Goal: Information Seeking & Learning: Learn about a topic

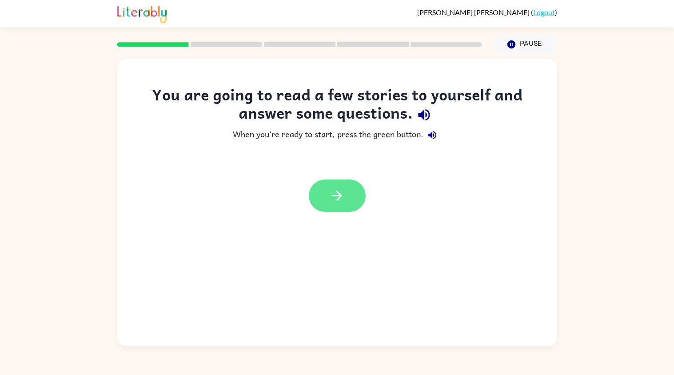
click at [318, 202] on button "button" at bounding box center [337, 196] width 57 height 32
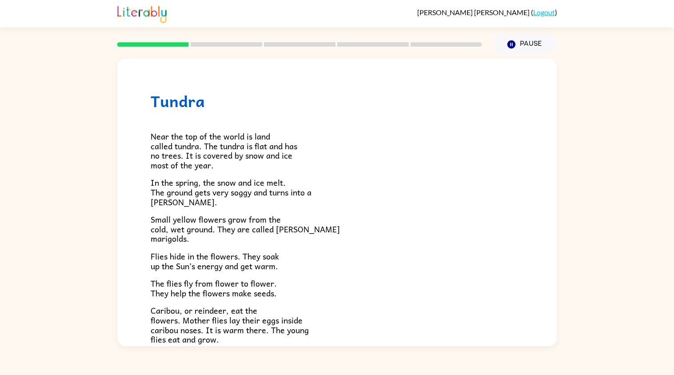
click at [348, 198] on p "In the spring, the snow and ice melt. The ground gets very soggy and turns into…" at bounding box center [337, 192] width 373 height 29
click at [148, 33] on div at bounding box center [300, 44] width 376 height 31
click at [240, 160] on span "Near the top of the world is land called tundra. The tundra is flat and has no …" at bounding box center [224, 151] width 147 height 42
click at [197, 105] on h1 "Tundra" at bounding box center [337, 101] width 373 height 18
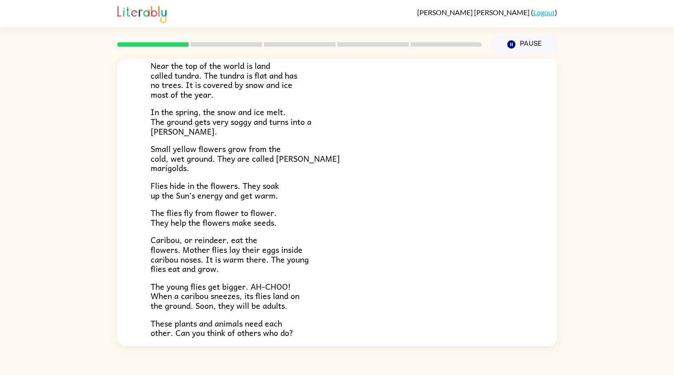
scroll to position [148, 0]
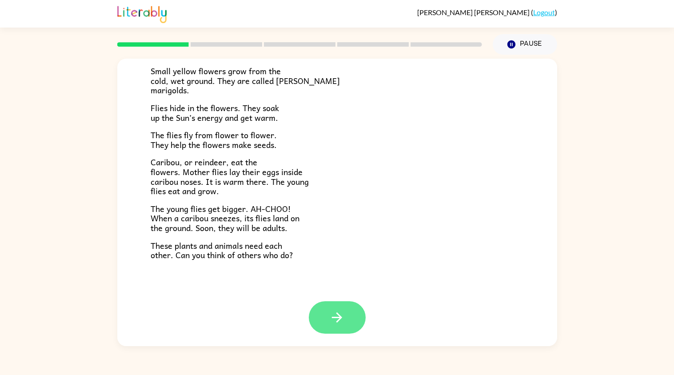
click at [351, 319] on button "button" at bounding box center [337, 317] width 57 height 32
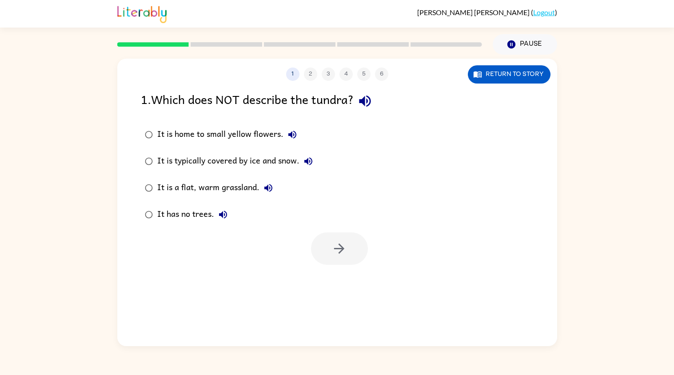
scroll to position [0, 0]
click at [373, 102] on icon "button" at bounding box center [365, 101] width 16 height 16
click at [369, 103] on icon "button" at bounding box center [365, 102] width 12 height 12
click at [293, 140] on icon "button" at bounding box center [292, 134] width 11 height 11
click at [456, 311] on div "1 2 3 4 5 6 Return to story 1 . Which does NOT describe the tundra? It is home …" at bounding box center [337, 203] width 440 height 288
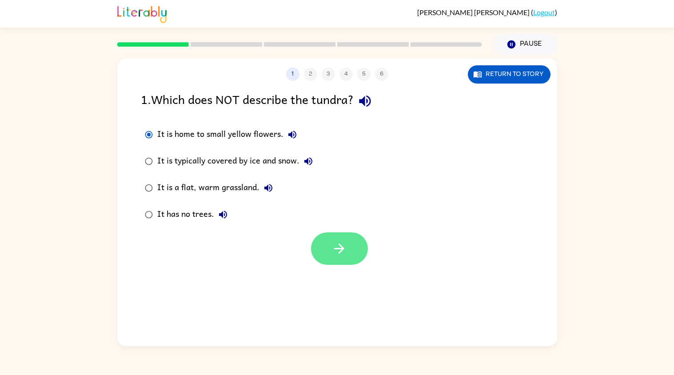
click at [353, 244] on button "button" at bounding box center [339, 248] width 57 height 32
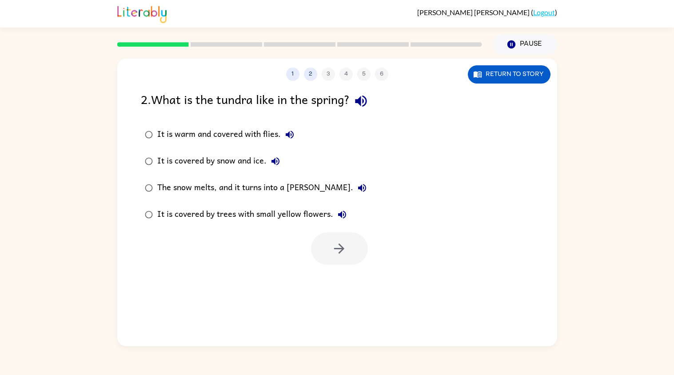
click at [344, 260] on div at bounding box center [339, 248] width 57 height 32
click at [529, 50] on button "Pause Pause" at bounding box center [525, 44] width 64 height 20
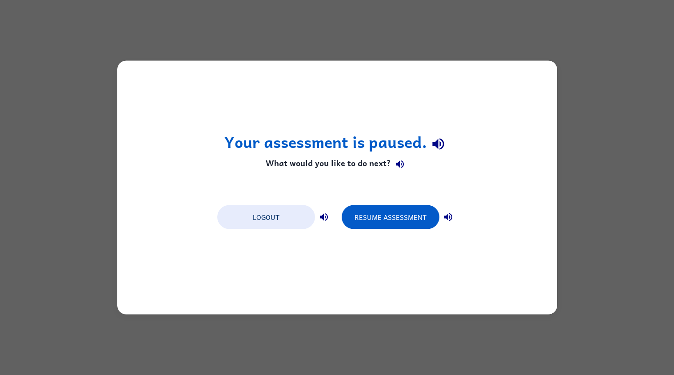
click at [529, 47] on div "Your assessment is paused. What would you like to do next? Logout Resume Assess…" at bounding box center [337, 187] width 674 height 375
click at [385, 222] on button "Resume Assessment" at bounding box center [391, 217] width 98 height 24
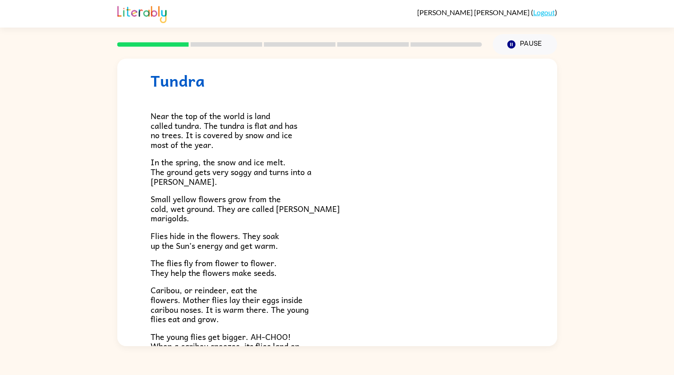
scroll to position [22, 0]
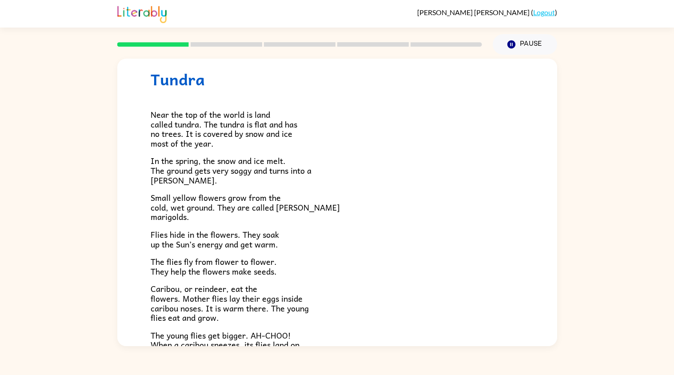
click at [304, 202] on p "Small yellow flowers grow from the cold, wet ground. They are called [PERSON_NA…" at bounding box center [337, 207] width 373 height 29
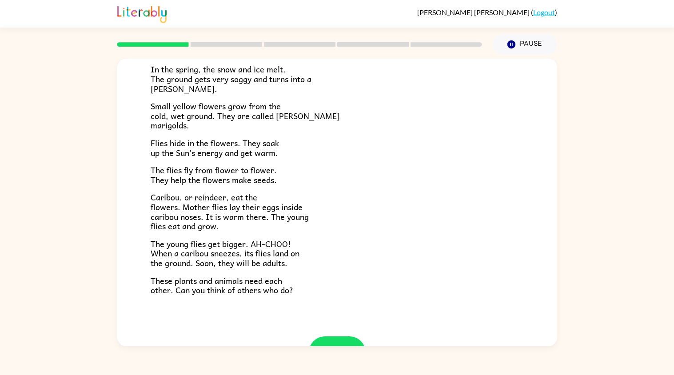
scroll to position [114, 0]
click at [52, 76] on div "Tundra Near the top of the world is land called tundra. The tundra is flat and …" at bounding box center [337, 201] width 674 height 292
click at [301, 230] on div "Near the top of the world is land called tundra. The tundra is flat and has no …" at bounding box center [337, 145] width 373 height 298
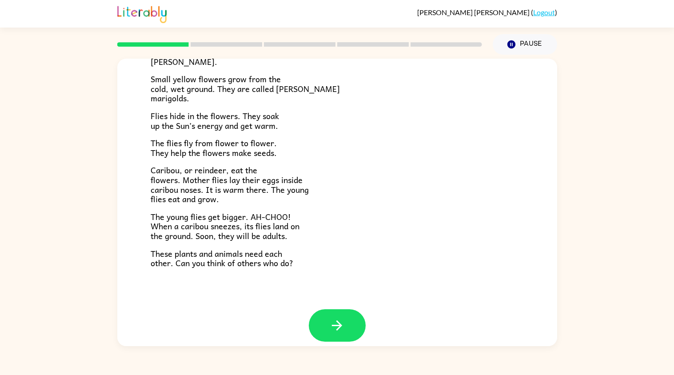
scroll to position [148, 0]
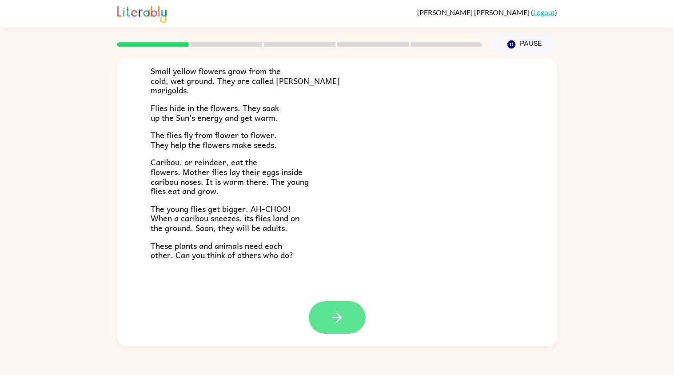
click at [362, 312] on button "button" at bounding box center [337, 317] width 57 height 32
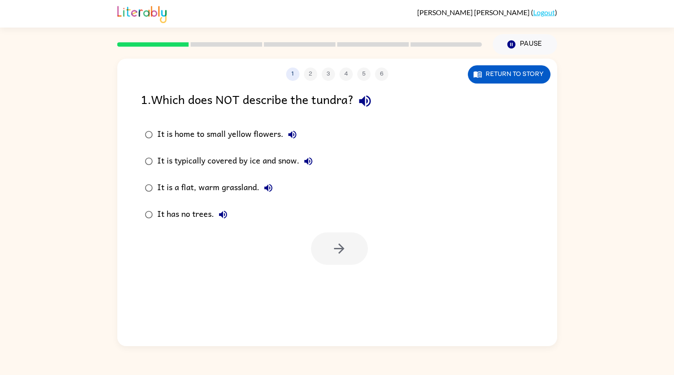
click at [380, 92] on div "1 . Which does NOT describe the tundra?" at bounding box center [337, 101] width 393 height 23
click at [373, 104] on icon "button" at bounding box center [365, 101] width 16 height 16
click at [292, 140] on icon "button" at bounding box center [292, 134] width 11 height 11
click at [317, 164] on div "It is typically covered by ice and snow." at bounding box center [237, 161] width 160 height 18
click at [312, 164] on icon "button" at bounding box center [308, 161] width 11 height 11
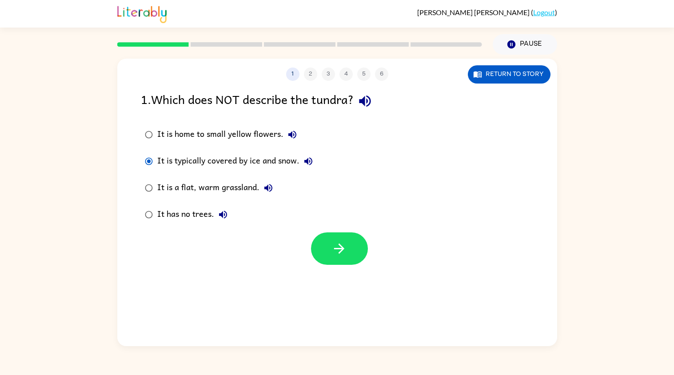
click at [274, 189] on button "It is a flat, warm grassland." at bounding box center [269, 188] width 18 height 18
click at [224, 219] on icon "button" at bounding box center [223, 214] width 11 height 11
click at [242, 185] on div "It is a flat, warm grassland." at bounding box center [217, 188] width 120 height 18
click at [334, 252] on icon "button" at bounding box center [340, 249] width 16 height 16
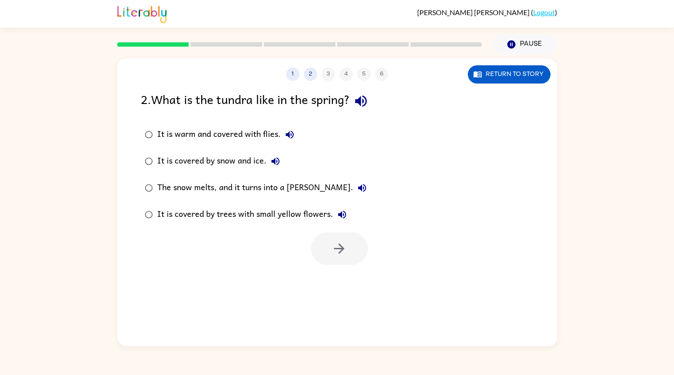
click at [360, 110] on button "button" at bounding box center [361, 101] width 23 height 23
click at [289, 128] on button "It is warm and covered with flies." at bounding box center [290, 135] width 18 height 18
click at [282, 158] on button "It is covered by snow and ice." at bounding box center [276, 161] width 18 height 18
click at [357, 189] on icon "button" at bounding box center [362, 188] width 11 height 11
click at [347, 217] on button "It is covered by trees with small yellow flowers." at bounding box center [342, 215] width 18 height 18
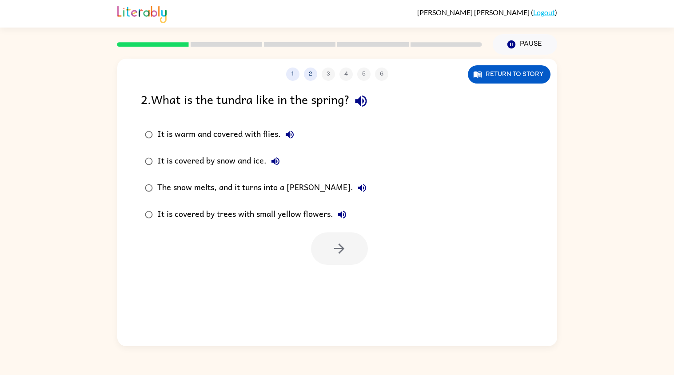
click at [297, 184] on div "The snow melts, and it turns into a [PERSON_NAME]." at bounding box center [264, 188] width 214 height 18
click at [358, 263] on button "button" at bounding box center [339, 248] width 57 height 32
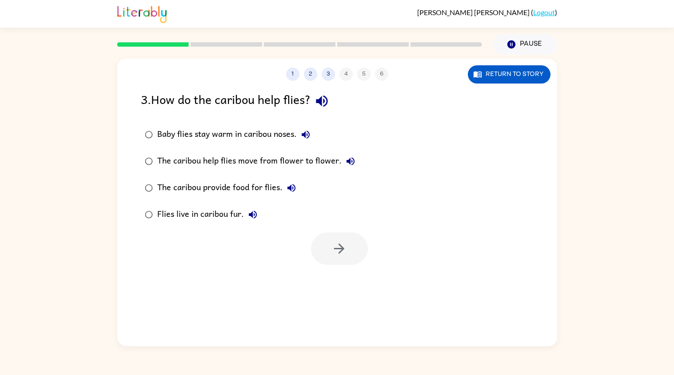
click at [308, 141] on button "Baby flies stay warm in caribou noses." at bounding box center [306, 135] width 18 height 18
click at [328, 101] on icon "button" at bounding box center [322, 102] width 12 height 12
click at [303, 142] on button "Baby flies stay warm in caribou noses." at bounding box center [306, 135] width 18 height 18
click at [307, 127] on button "Baby flies stay warm in caribou noses." at bounding box center [306, 135] width 18 height 18
click at [309, 138] on icon "button" at bounding box center [305, 134] width 11 height 11
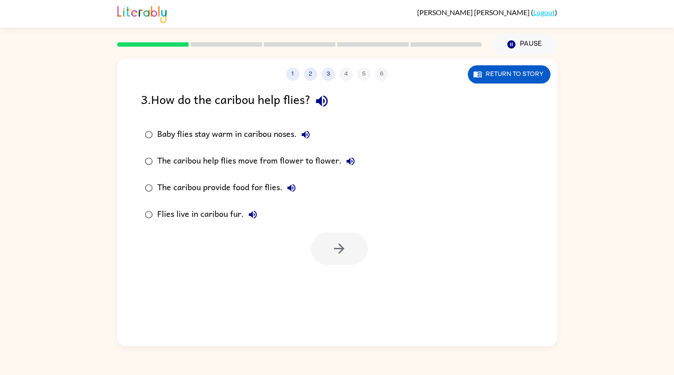
click at [349, 167] on icon "button" at bounding box center [350, 161] width 11 height 11
click at [288, 188] on icon "button" at bounding box center [292, 188] width 8 height 8
click at [256, 222] on button "Flies live in caribou fur." at bounding box center [253, 215] width 18 height 18
click at [268, 169] on div "The caribou help flies move from flower to flower." at bounding box center [258, 161] width 202 height 18
click at [345, 258] on button "button" at bounding box center [339, 248] width 57 height 32
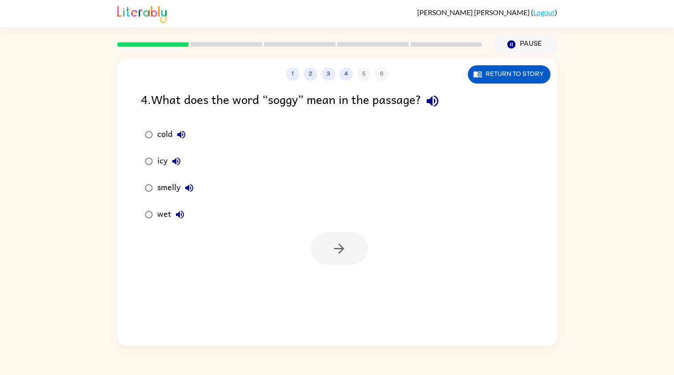
click at [440, 110] on button "button" at bounding box center [432, 101] width 23 height 23
click at [189, 128] on div "cold" at bounding box center [173, 135] width 33 height 18
click at [188, 139] on button "cold" at bounding box center [181, 135] width 18 height 18
click at [179, 165] on icon "button" at bounding box center [176, 161] width 11 height 11
click at [197, 188] on button "smelly" at bounding box center [189, 188] width 18 height 18
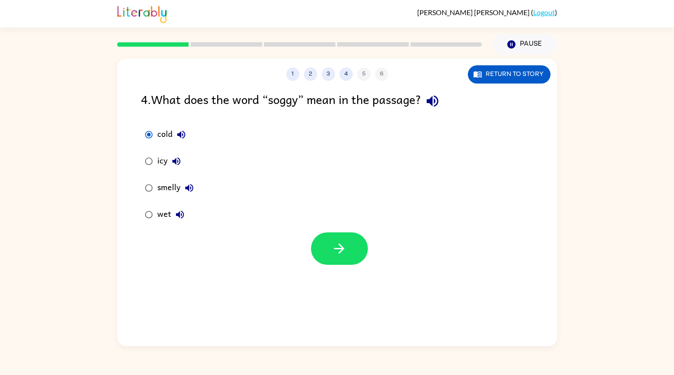
click at [188, 216] on button "wet" at bounding box center [180, 215] width 18 height 18
click at [324, 276] on div "1 2 3 4 5 6 Return to story 4 . What does the word “soggy” mean in the passage?…" at bounding box center [337, 203] width 440 height 288
click at [336, 250] on icon "button" at bounding box center [340, 249] width 16 height 16
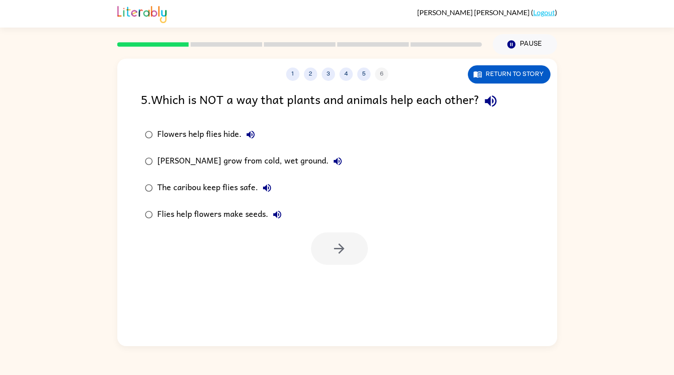
click at [249, 129] on icon "button" at bounding box center [250, 134] width 11 height 11
click at [474, 96] on div "5 . Which is NOT a way that plants and animals help each other?" at bounding box center [337, 101] width 393 height 23
click at [501, 101] on button "button" at bounding box center [491, 101] width 23 height 23
click at [242, 137] on button "Flowers help flies hide." at bounding box center [251, 135] width 18 height 18
click at [251, 132] on icon "button" at bounding box center [250, 134] width 11 height 11
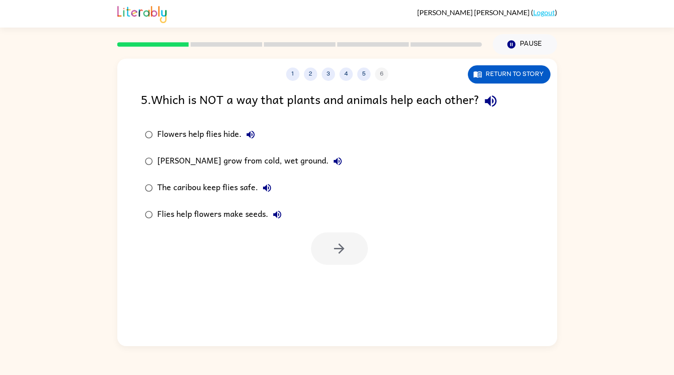
click at [343, 156] on div "[PERSON_NAME] grow from cold, wet ground." at bounding box center [251, 161] width 189 height 18
click at [336, 168] on button "[PERSON_NAME] grow from cold, wet ground." at bounding box center [338, 161] width 18 height 18
click at [273, 190] on button "The caribou keep flies safe." at bounding box center [267, 188] width 18 height 18
click at [283, 217] on button "Flies help flowers make seeds." at bounding box center [277, 215] width 18 height 18
click at [207, 128] on div "Flowers help flies hide." at bounding box center [208, 135] width 102 height 18
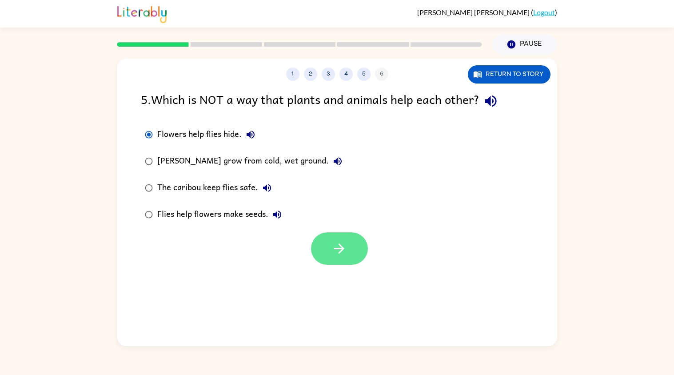
click at [348, 253] on button "button" at bounding box center [339, 248] width 57 height 32
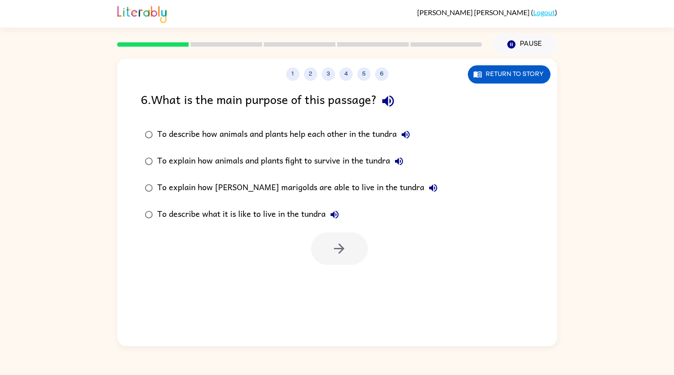
click at [400, 101] on button "button" at bounding box center [388, 101] width 23 height 23
click at [399, 111] on div "6 . What is the main purpose of this passage?" at bounding box center [337, 101] width 393 height 23
click at [395, 106] on icon "button" at bounding box center [388, 101] width 16 height 16
click at [358, 137] on div "To describe how animals and plants help each other in the tundra" at bounding box center [285, 135] width 257 height 18
click at [412, 142] on div "To describe how animals and plants help each other in the tundra" at bounding box center [285, 135] width 257 height 18
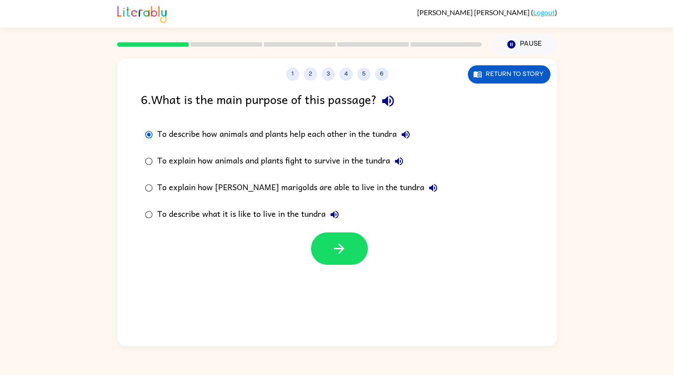
click at [415, 139] on div "To describe how animals and plants help each other in the tundra" at bounding box center [285, 135] width 257 height 18
click at [411, 140] on button "To describe how animals and plants help each other in the tundra" at bounding box center [406, 135] width 18 height 18
click at [416, 164] on label "To explain how animals and plants fight to survive in the tundra" at bounding box center [291, 161] width 311 height 27
click at [408, 164] on button "To explain how animals and plants fight to survive in the tundra" at bounding box center [399, 161] width 18 height 18
click at [400, 192] on div "To explain how [PERSON_NAME] marigolds are able to live in the tundra" at bounding box center [299, 188] width 285 height 18
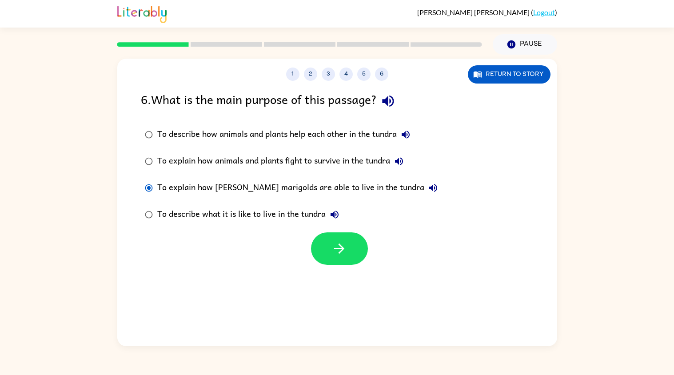
click at [288, 249] on div at bounding box center [337, 246] width 440 height 37
click at [398, 194] on div "To explain how [PERSON_NAME] marigolds are able to live in the tundra" at bounding box center [299, 188] width 285 height 18
click at [424, 192] on button "To explain how [PERSON_NAME] marigolds are able to live in the tundra" at bounding box center [433, 188] width 18 height 18
click at [341, 212] on button "To describe what it is like to live in the tundra" at bounding box center [335, 215] width 18 height 18
click at [329, 246] on button "button" at bounding box center [339, 248] width 57 height 32
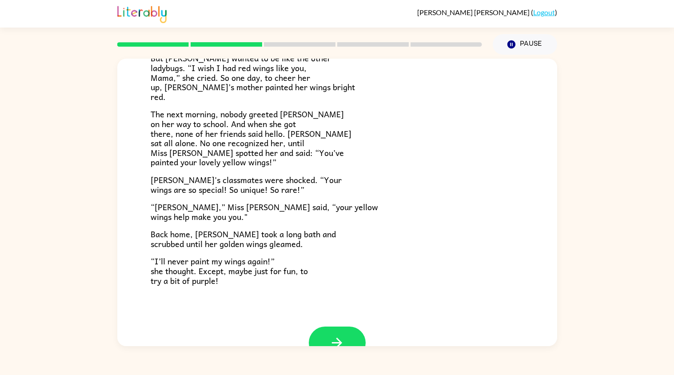
scroll to position [214, 0]
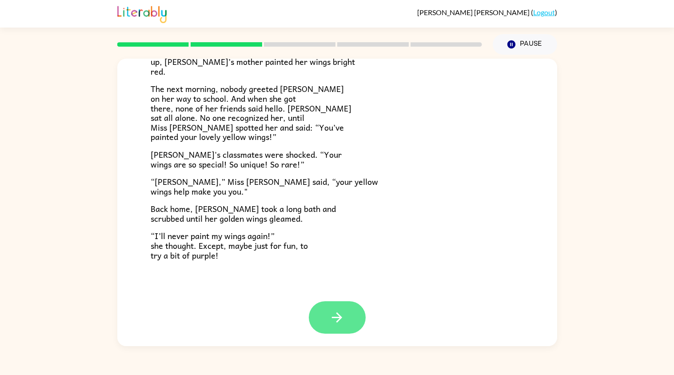
click at [333, 320] on icon "button" at bounding box center [337, 318] width 16 height 16
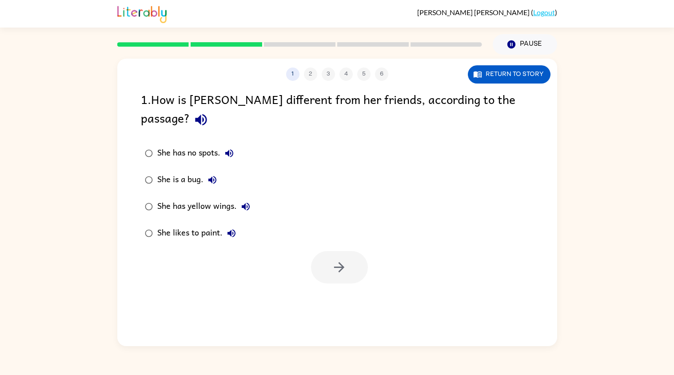
scroll to position [0, 0]
click at [209, 112] on icon "button" at bounding box center [201, 120] width 16 height 16
click at [235, 148] on icon "button" at bounding box center [229, 153] width 11 height 11
click at [217, 171] on div "She is a bug." at bounding box center [189, 180] width 64 height 18
click at [199, 144] on div "She has no spots." at bounding box center [197, 153] width 81 height 18
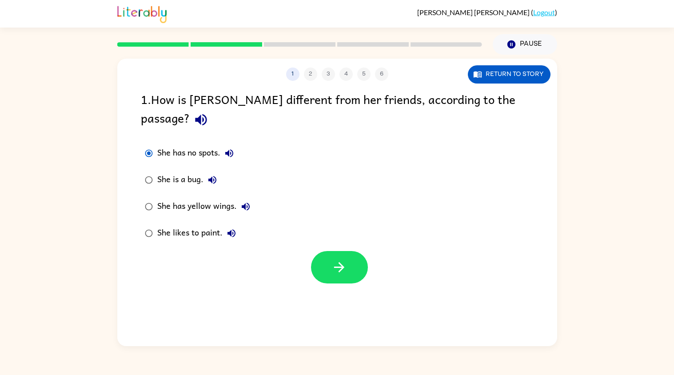
click at [217, 171] on div "She is a bug." at bounding box center [189, 180] width 64 height 18
click at [213, 176] on icon "button" at bounding box center [212, 180] width 8 height 8
click at [256, 193] on label "She has yellow wings." at bounding box center [197, 206] width 123 height 27
click at [247, 203] on icon "button" at bounding box center [246, 207] width 8 height 8
click at [233, 228] on icon "button" at bounding box center [231, 233] width 11 height 11
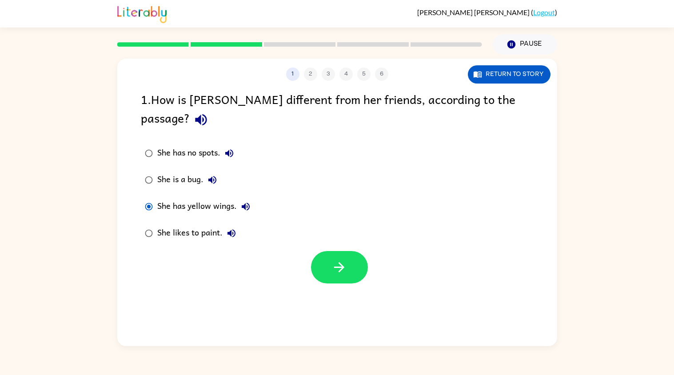
click at [199, 171] on div "She is a bug." at bounding box center [189, 180] width 64 height 18
click at [188, 171] on div "She is a bug." at bounding box center [189, 180] width 64 height 18
click at [340, 251] on button "button" at bounding box center [339, 267] width 57 height 32
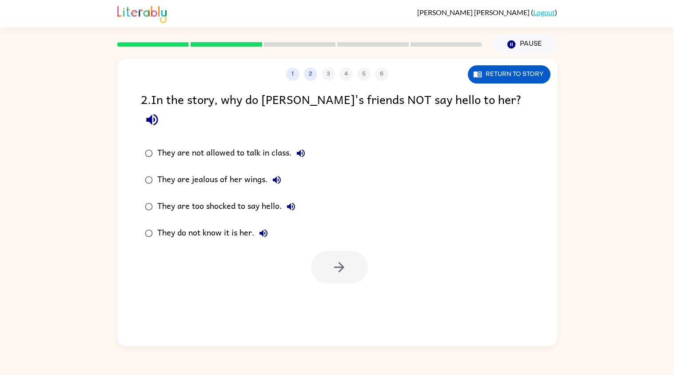
click at [160, 112] on icon "button" at bounding box center [152, 120] width 16 height 16
click at [307, 144] on button "They are not allowed to talk in class." at bounding box center [301, 153] width 18 height 18
click at [276, 175] on icon "button" at bounding box center [277, 180] width 11 height 11
click at [297, 198] on button "They are too shocked to say hello." at bounding box center [291, 207] width 18 height 18
click at [271, 224] on button "They do not know it is her." at bounding box center [264, 233] width 18 height 18
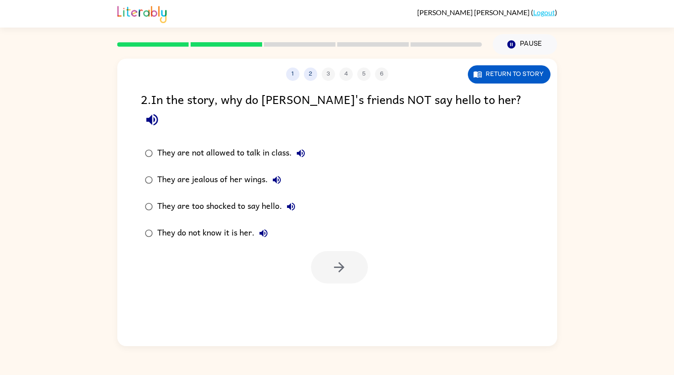
click at [246, 171] on div "They are jealous of her wings." at bounding box center [221, 180] width 128 height 18
click at [282, 171] on button "They are jealous of her wings." at bounding box center [277, 180] width 18 height 18
click at [213, 171] on div "They are jealous of her wings." at bounding box center [221, 180] width 128 height 18
click at [360, 251] on button "button" at bounding box center [339, 267] width 57 height 32
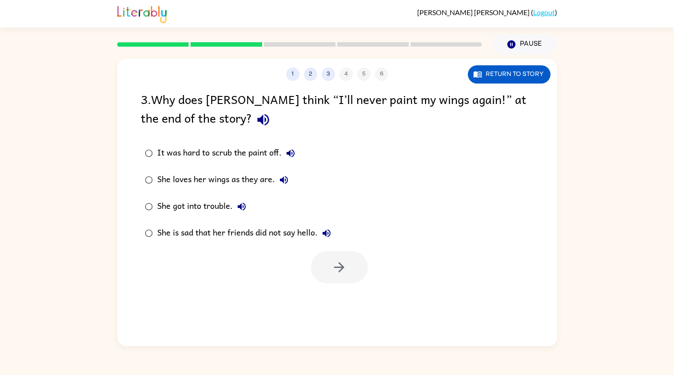
click at [192, 130] on div "3 . Why does [PERSON_NAME] think “I’ll never paint my wings again!” at the end …" at bounding box center [337, 110] width 393 height 41
click at [256, 120] on icon "button" at bounding box center [264, 120] width 16 height 16
click at [297, 148] on button "It was hard to scrub the paint off." at bounding box center [291, 153] width 18 height 18
click at [283, 181] on icon "button" at bounding box center [284, 180] width 8 height 8
click at [244, 212] on icon "button" at bounding box center [241, 206] width 11 height 11
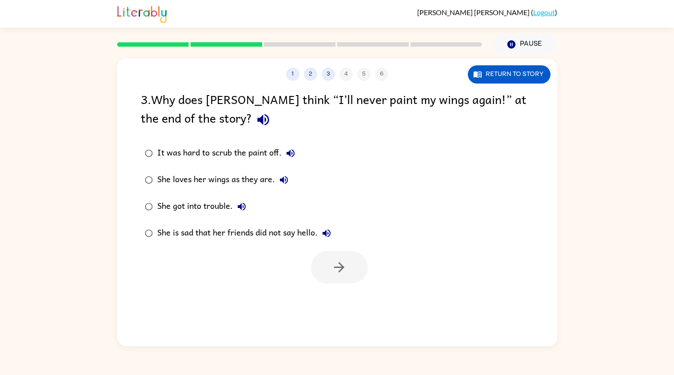
click at [332, 232] on icon "button" at bounding box center [326, 233] width 11 height 11
click at [257, 180] on div "She loves her wings as they are." at bounding box center [225, 180] width 136 height 18
click at [334, 277] on button "button" at bounding box center [339, 267] width 57 height 32
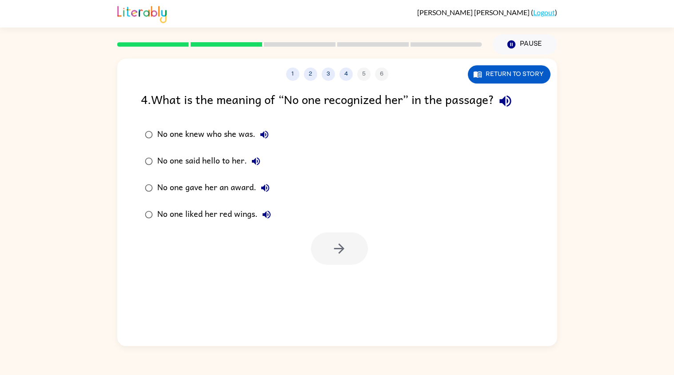
click at [257, 141] on div "No one knew who she was." at bounding box center [215, 135] width 116 height 18
click at [517, 96] on button "button" at bounding box center [505, 101] width 23 height 23
click at [267, 141] on button "No one knew who she was." at bounding box center [265, 135] width 18 height 18
click at [269, 136] on button "No one knew who she was." at bounding box center [265, 135] width 18 height 18
click at [272, 132] on button "No one knew who she was." at bounding box center [265, 135] width 18 height 18
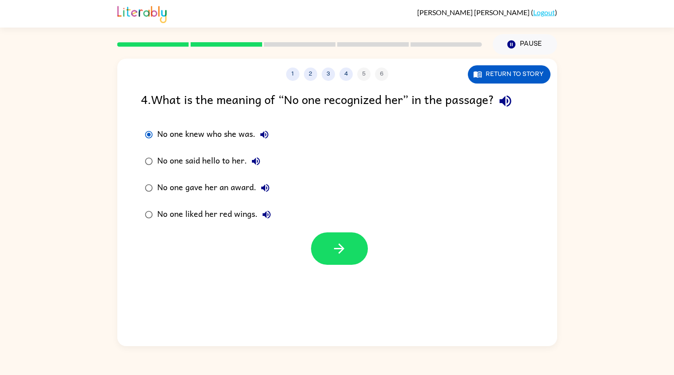
click at [260, 163] on icon "button" at bounding box center [256, 161] width 11 height 11
click at [264, 185] on icon "button" at bounding box center [265, 188] width 8 height 8
click at [272, 190] on button "No one gave her an award." at bounding box center [265, 188] width 18 height 18
click at [262, 185] on icon "button" at bounding box center [265, 188] width 11 height 11
click at [265, 188] on icon "button" at bounding box center [265, 188] width 11 height 11
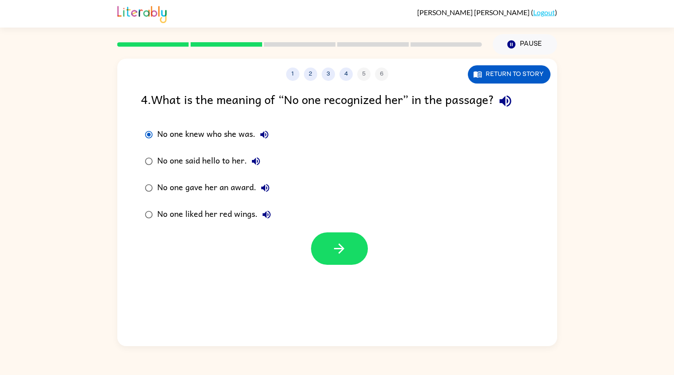
click at [264, 192] on icon "button" at bounding box center [265, 188] width 11 height 11
click at [269, 216] on icon "button" at bounding box center [267, 215] width 8 height 8
click at [199, 212] on div "No one liked her red wings." at bounding box center [216, 215] width 118 height 18
click at [346, 255] on icon "button" at bounding box center [340, 249] width 16 height 16
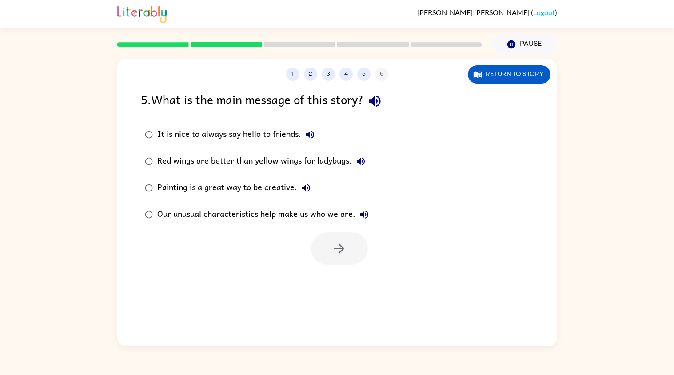
click at [380, 104] on icon "button" at bounding box center [375, 101] width 16 height 16
click at [312, 140] on button "It is nice to always say hello to friends." at bounding box center [310, 135] width 18 height 18
click at [368, 159] on button "Red wings are better than yellow wings for ladybugs." at bounding box center [361, 161] width 18 height 18
click at [313, 193] on div "Painting is a great way to be creative." at bounding box center [236, 188] width 158 height 18
click at [312, 185] on button "Painting is a great way to be creative." at bounding box center [306, 188] width 18 height 18
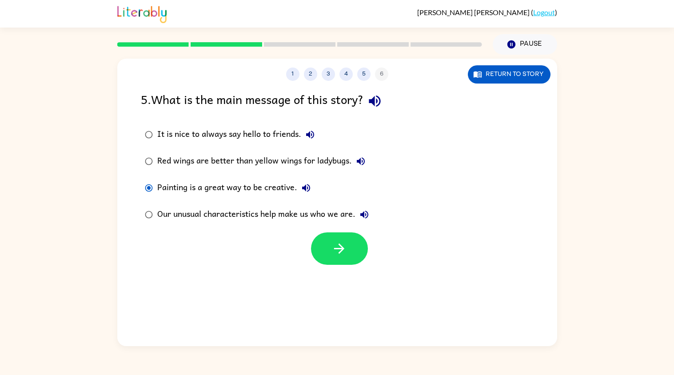
click at [313, 188] on button "Painting is a great way to be creative." at bounding box center [306, 188] width 18 height 18
click at [313, 190] on button "Painting is a great way to be creative." at bounding box center [306, 188] width 18 height 18
click at [364, 222] on button "Our unusual characteristics help make us who we are." at bounding box center [365, 215] width 18 height 18
click at [315, 141] on button "It is nice to always say hello to friends." at bounding box center [310, 135] width 18 height 18
click at [227, 134] on div "It is nice to always say hello to friends." at bounding box center [238, 135] width 162 height 18
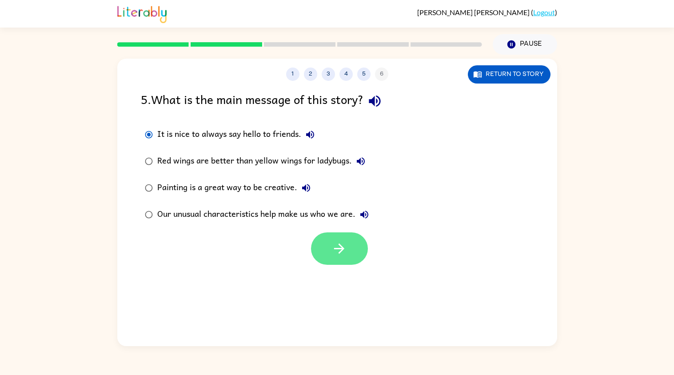
click at [340, 262] on button "button" at bounding box center [339, 248] width 57 height 32
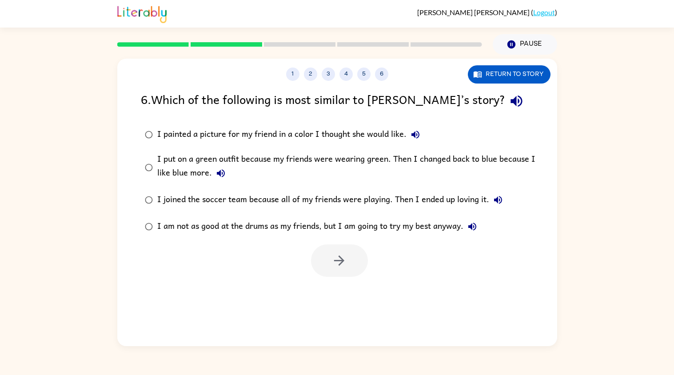
click at [505, 111] on button "button" at bounding box center [516, 101] width 23 height 23
click at [423, 134] on button "I painted a picture for my friend in a color I thought she would like." at bounding box center [416, 135] width 18 height 18
click at [222, 176] on icon "button" at bounding box center [221, 173] width 8 height 8
click at [500, 199] on icon "button" at bounding box center [498, 200] width 11 height 11
click at [218, 173] on icon "button" at bounding box center [221, 173] width 8 height 8
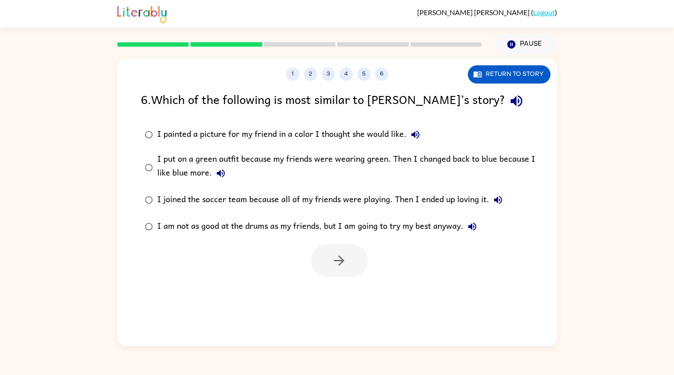
click at [217, 173] on icon "button" at bounding box center [221, 173] width 8 height 8
click at [502, 207] on button "I joined the soccer team because all of my friends were playing. Then I ended u…" at bounding box center [498, 200] width 18 height 18
click at [474, 227] on icon "button" at bounding box center [472, 227] width 8 height 8
click at [362, 123] on label "I painted a picture for my friend in a color I thought she would like." at bounding box center [343, 134] width 414 height 27
click at [419, 139] on icon "button" at bounding box center [415, 134] width 11 height 11
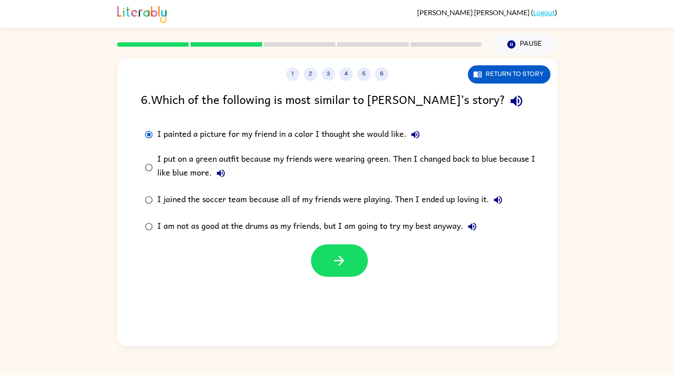
click at [422, 142] on div "I painted a picture for my friend in a color I thought she would like." at bounding box center [290, 135] width 267 height 18
click at [212, 179] on button "I put on a green outfit because my friends were wearing green. Then I changed b…" at bounding box center [221, 173] width 18 height 18
click at [352, 161] on div "I put on a green outfit because my friends were wearing green. Then I changed b…" at bounding box center [351, 167] width 388 height 30
click at [362, 274] on div at bounding box center [339, 260] width 57 height 32
click at [342, 269] on button "button" at bounding box center [339, 260] width 57 height 32
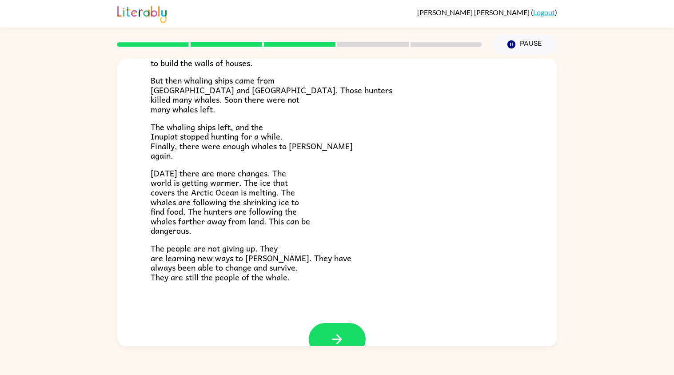
scroll to position [265, 0]
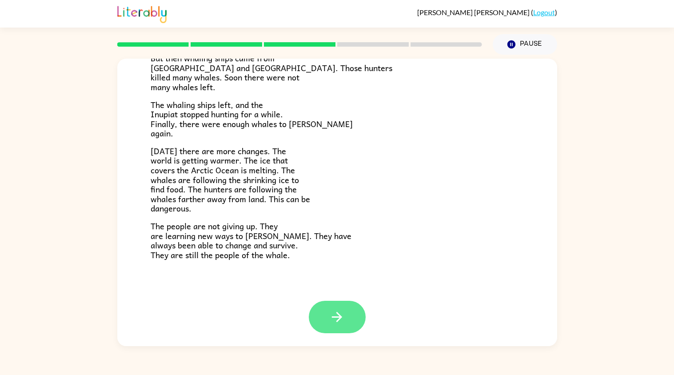
click at [332, 324] on button "button" at bounding box center [337, 317] width 57 height 32
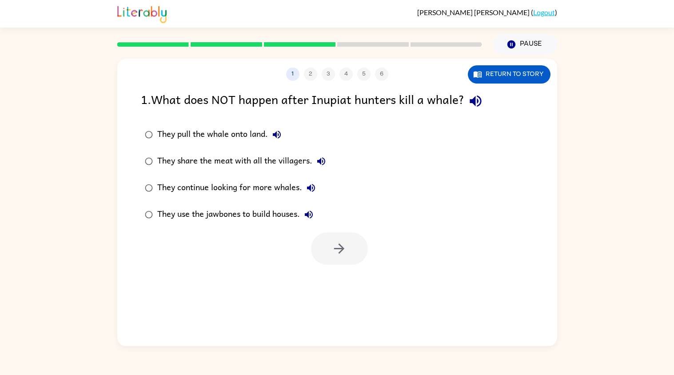
scroll to position [0, 0]
click at [474, 103] on icon "button" at bounding box center [476, 102] width 12 height 12
click at [292, 136] on label "They pull the whale onto land." at bounding box center [235, 134] width 199 height 27
click at [277, 132] on icon "button" at bounding box center [277, 134] width 11 height 11
click at [332, 164] on label "They share the meat with all the villagers." at bounding box center [235, 161] width 199 height 27
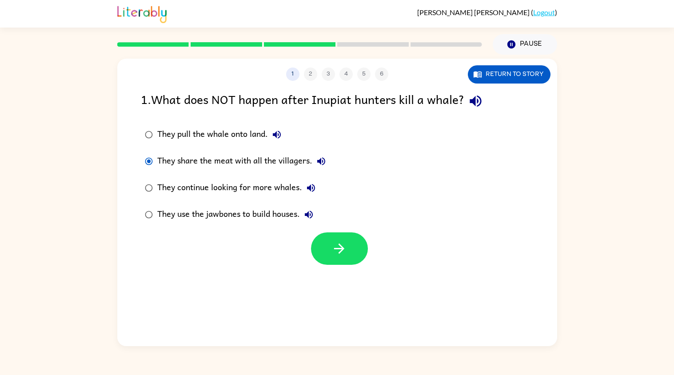
click at [326, 157] on icon "button" at bounding box center [321, 161] width 11 height 11
click at [304, 193] on button "They continue looking for more whales." at bounding box center [311, 188] width 18 height 18
click at [284, 164] on div "They share the meat with all the villagers." at bounding box center [243, 161] width 173 height 18
click at [353, 258] on button "button" at bounding box center [339, 248] width 57 height 32
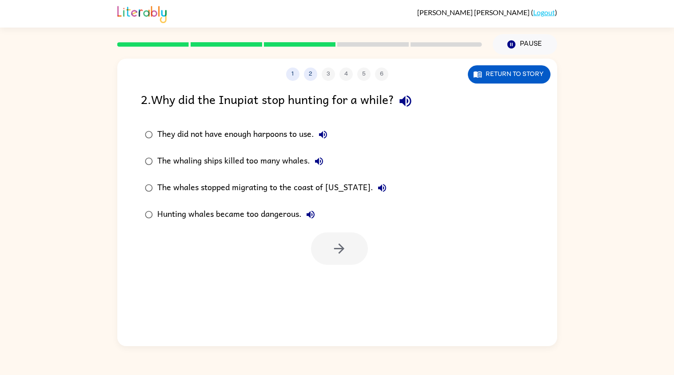
click at [417, 105] on button "button" at bounding box center [405, 101] width 23 height 23
click at [331, 136] on button "They did not have enough harpoons to use." at bounding box center [323, 135] width 18 height 18
click at [323, 164] on icon "button" at bounding box center [319, 161] width 11 height 11
click at [373, 188] on button "The whales stopped migrating to the coast of [US_STATE]." at bounding box center [382, 188] width 18 height 18
click at [318, 211] on button "Hunting whales became too dangerous." at bounding box center [311, 215] width 18 height 18
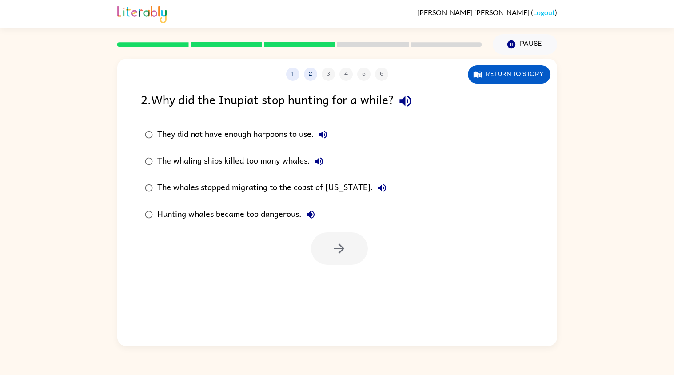
click at [285, 163] on div "The whaling ships killed too many whales." at bounding box center [242, 161] width 171 height 18
click at [277, 222] on div "Hunting whales became too dangerous." at bounding box center [238, 215] width 162 height 18
click at [351, 248] on button "button" at bounding box center [339, 248] width 57 height 32
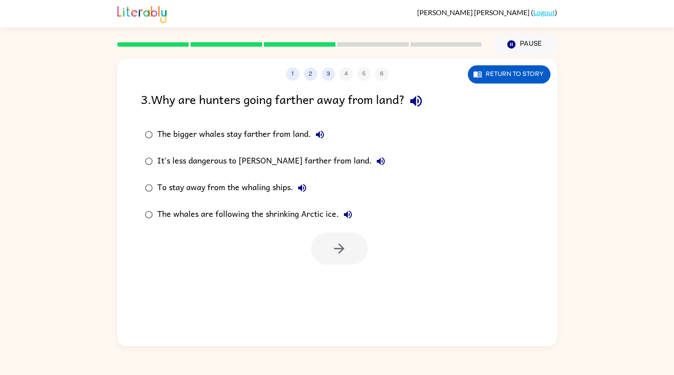
click at [340, 254] on div at bounding box center [339, 248] width 57 height 32
click at [422, 106] on icon "button" at bounding box center [416, 102] width 12 height 12
click at [314, 148] on label "It's less dangerous to [PERSON_NAME] farther from land." at bounding box center [265, 161] width 258 height 27
click at [322, 135] on icon "button" at bounding box center [320, 134] width 11 height 11
click at [376, 164] on icon "button" at bounding box center [381, 161] width 11 height 11
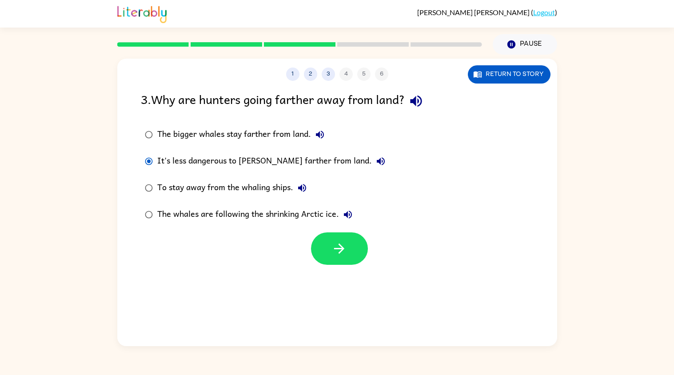
click at [298, 204] on label "The whales are following the shrinking Arctic ice." at bounding box center [265, 214] width 258 height 27
click at [304, 195] on button "To stay away from the whaling ships." at bounding box center [302, 188] width 18 height 18
click at [348, 213] on icon "button" at bounding box center [348, 214] width 11 height 11
click at [424, 97] on icon "button" at bounding box center [416, 101] width 16 height 16
click at [346, 224] on button "The whales are following the shrinking Arctic ice." at bounding box center [348, 215] width 18 height 18
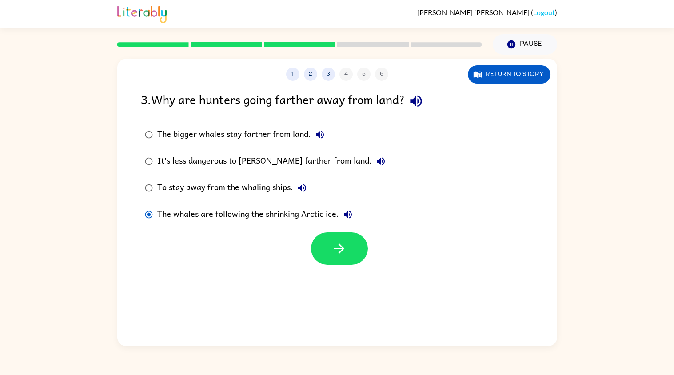
click at [309, 189] on button "To stay away from the whaling ships." at bounding box center [302, 188] width 18 height 18
click at [376, 164] on icon "button" at bounding box center [381, 161] width 11 height 11
click at [287, 164] on div "It's less dangerous to [PERSON_NAME] farther from land." at bounding box center [273, 161] width 232 height 18
click at [356, 252] on button "button" at bounding box center [339, 248] width 57 height 32
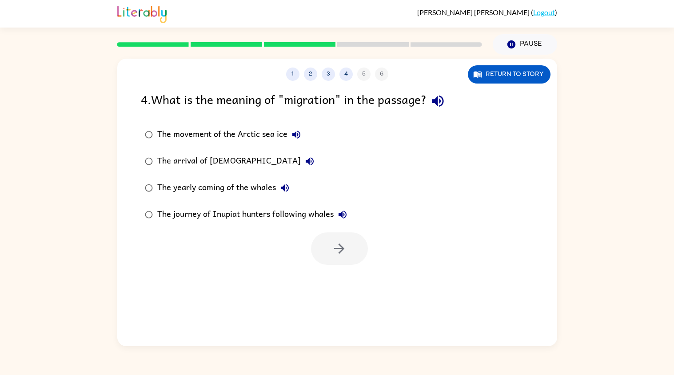
click at [437, 112] on div "4 . What is the meaning of "migration" in the passage?" at bounding box center [337, 101] width 393 height 23
click at [444, 101] on icon "button" at bounding box center [438, 102] width 12 height 12
click at [300, 141] on button "The movement of the Arctic sea ice" at bounding box center [297, 135] width 18 height 18
click at [301, 163] on button "The arrival of [DEMOGRAPHIC_DATA]" at bounding box center [310, 161] width 18 height 18
click at [304, 163] on icon "button" at bounding box center [309, 161] width 11 height 11
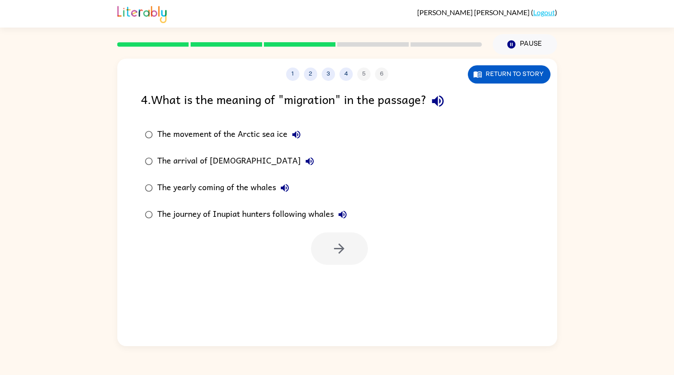
click at [292, 189] on button "The yearly coming of the whales" at bounding box center [285, 188] width 18 height 18
click at [354, 215] on label "The journey of Inupiat hunters following whales" at bounding box center [246, 214] width 220 height 27
click at [348, 214] on button "The journey of Inupiat hunters following whales" at bounding box center [343, 215] width 18 height 18
click at [342, 253] on icon "button" at bounding box center [340, 249] width 16 height 16
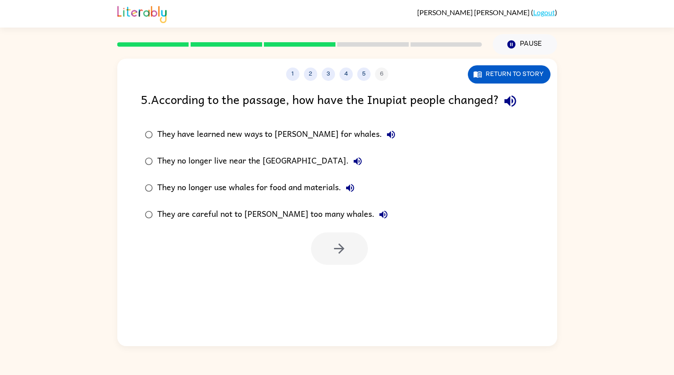
click at [522, 101] on button "button" at bounding box center [510, 101] width 23 height 23
click at [337, 142] on div "They have learned new ways to [PERSON_NAME] for whales." at bounding box center [278, 135] width 243 height 18
click at [360, 138] on label "They have learned new ways to [PERSON_NAME] for whales." at bounding box center [270, 134] width 268 height 27
click at [387, 133] on icon "button" at bounding box center [391, 135] width 8 height 8
click at [349, 164] on button "They no longer live near the [GEOGRAPHIC_DATA]." at bounding box center [358, 161] width 18 height 18
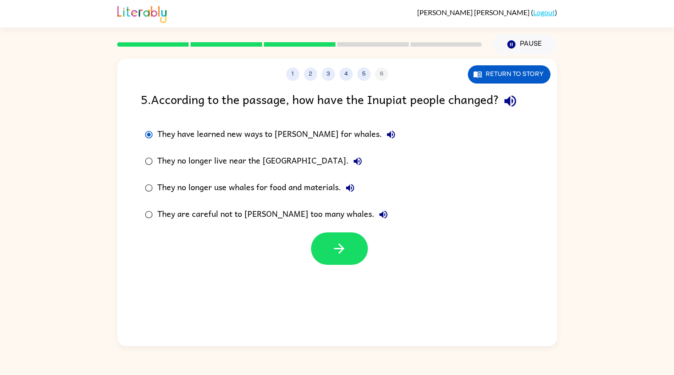
click at [358, 188] on button "They no longer use whales for food and materials." at bounding box center [350, 188] width 18 height 18
click at [375, 215] on button "They are careful not to [PERSON_NAME] too many whales." at bounding box center [384, 215] width 18 height 18
click at [283, 217] on div "They are careful not to [PERSON_NAME] too many whales." at bounding box center [274, 215] width 235 height 18
click at [353, 256] on button "button" at bounding box center [339, 248] width 57 height 32
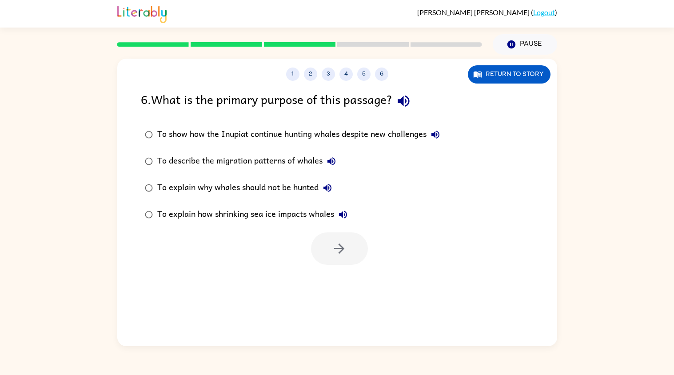
click at [403, 104] on icon "button" at bounding box center [404, 101] width 16 height 16
click at [439, 144] on div "To show how the Inupiat continue hunting whales despite new challenges" at bounding box center [300, 135] width 287 height 18
click at [441, 137] on icon "button" at bounding box center [435, 134] width 11 height 11
click at [337, 168] on button "To describe the migration patterns of whales" at bounding box center [332, 161] width 18 height 18
click at [338, 161] on button "To describe the migration patterns of whales" at bounding box center [332, 161] width 18 height 18
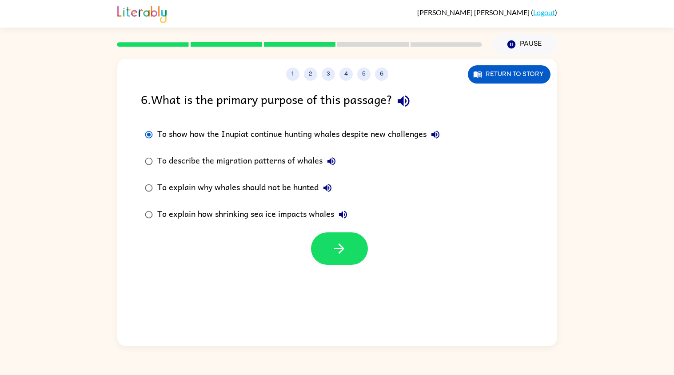
click at [333, 195] on button "To explain why whales should not be hunted" at bounding box center [328, 188] width 18 height 18
click at [329, 188] on icon "button" at bounding box center [327, 188] width 11 height 11
click at [331, 194] on button "To explain why whales should not be hunted" at bounding box center [328, 188] width 18 height 18
click at [354, 202] on label "To explain how shrinking sea ice impacts whales" at bounding box center [292, 214] width 313 height 27
click at [346, 222] on button "To explain how shrinking sea ice impacts whales" at bounding box center [343, 215] width 18 height 18
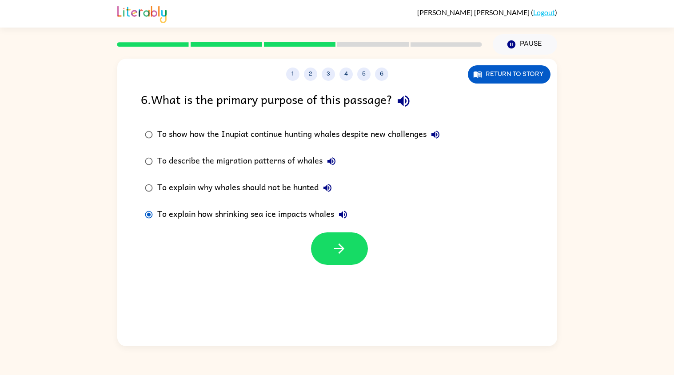
click at [220, 179] on label "To explain why whales should not be hunted" at bounding box center [292, 188] width 313 height 27
click at [331, 252] on button "button" at bounding box center [339, 248] width 57 height 32
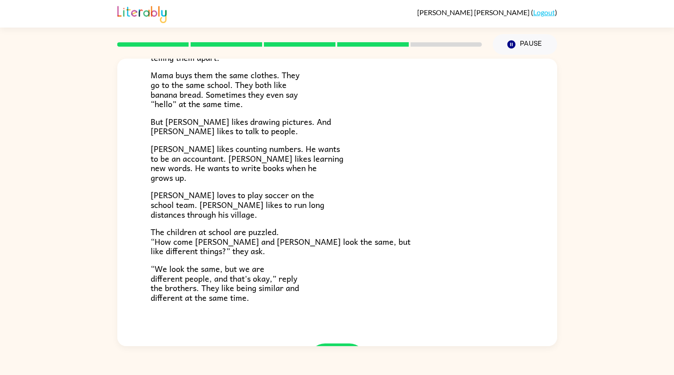
scroll to position [158, 0]
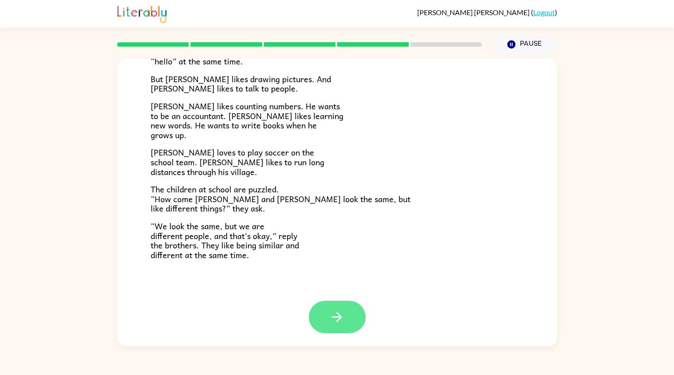
click at [340, 324] on icon "button" at bounding box center [337, 317] width 16 height 16
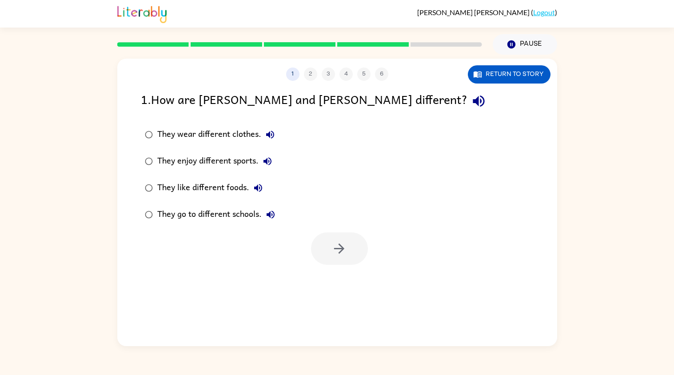
scroll to position [0, 0]
click at [355, 93] on div "1 . How are [PERSON_NAME] and [PERSON_NAME] different?" at bounding box center [337, 101] width 393 height 23
click at [471, 103] on icon "button" at bounding box center [479, 101] width 16 height 16
click at [262, 142] on div "They wear different clothes." at bounding box center [218, 135] width 122 height 18
click at [267, 133] on icon "button" at bounding box center [270, 134] width 11 height 11
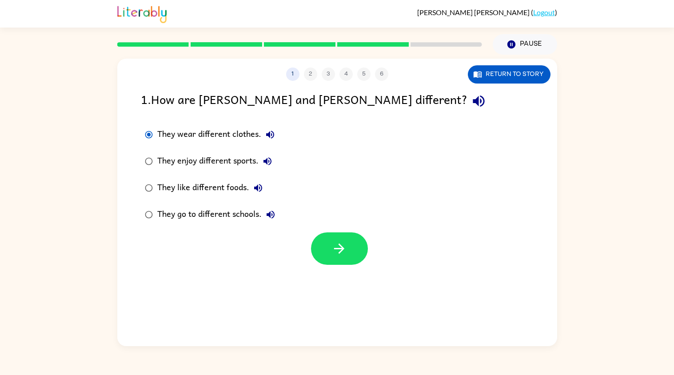
click at [263, 167] on button "They enjoy different sports." at bounding box center [268, 161] width 18 height 18
click at [262, 186] on icon "button" at bounding box center [258, 188] width 11 height 11
click at [272, 194] on label "They like different foods." at bounding box center [210, 188] width 148 height 27
click at [277, 216] on button "They go to different schools." at bounding box center [271, 215] width 18 height 18
click at [225, 219] on div "They go to different schools." at bounding box center [218, 215] width 122 height 18
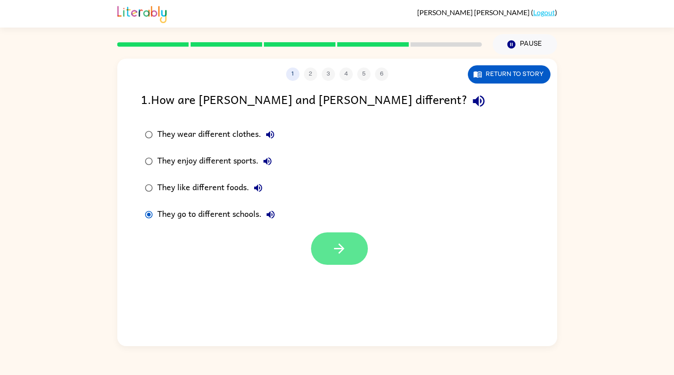
click at [337, 250] on icon "button" at bounding box center [340, 249] width 16 height 16
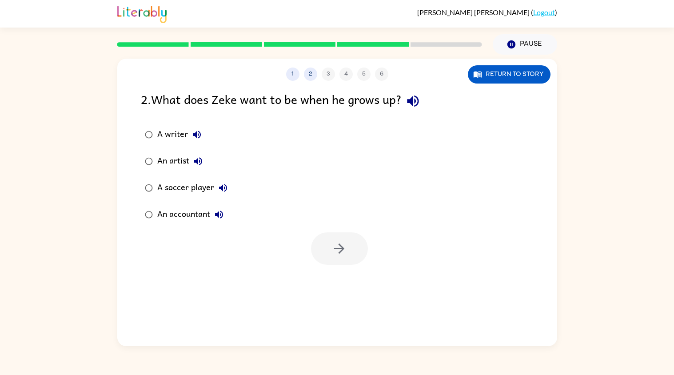
click at [416, 102] on icon "button" at bounding box center [413, 101] width 16 height 16
click at [197, 141] on button "A writer" at bounding box center [197, 135] width 18 height 18
click at [194, 138] on icon "button" at bounding box center [197, 134] width 11 height 11
click at [195, 176] on label "A soccer player" at bounding box center [186, 188] width 100 height 27
click at [205, 162] on button "An artist" at bounding box center [198, 161] width 18 height 18
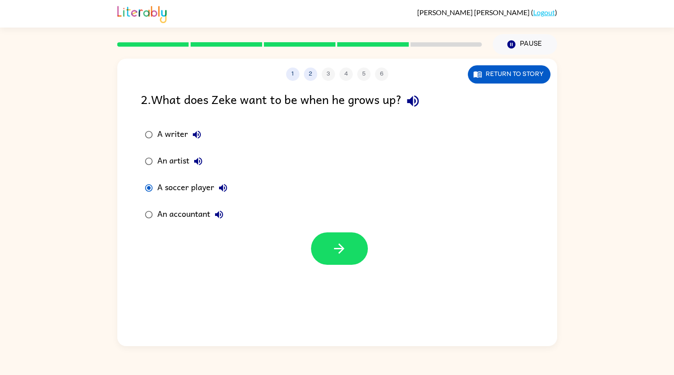
click at [227, 193] on icon "button" at bounding box center [223, 188] width 11 height 11
click at [216, 222] on button "An accountant" at bounding box center [219, 215] width 18 height 18
click at [191, 220] on div "An accountant" at bounding box center [192, 215] width 71 height 18
click at [360, 264] on div at bounding box center [339, 248] width 57 height 32
click at [363, 238] on button "button" at bounding box center [339, 248] width 57 height 32
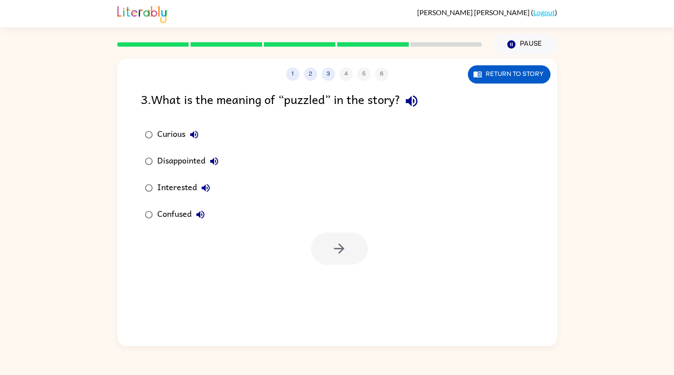
click at [417, 112] on button "button" at bounding box center [411, 101] width 23 height 23
click at [199, 139] on icon "button" at bounding box center [194, 134] width 11 height 11
click at [202, 129] on div "Curious" at bounding box center [180, 135] width 46 height 18
click at [222, 164] on button "Disappointed" at bounding box center [214, 161] width 18 height 18
click at [216, 159] on icon "button" at bounding box center [214, 161] width 11 height 11
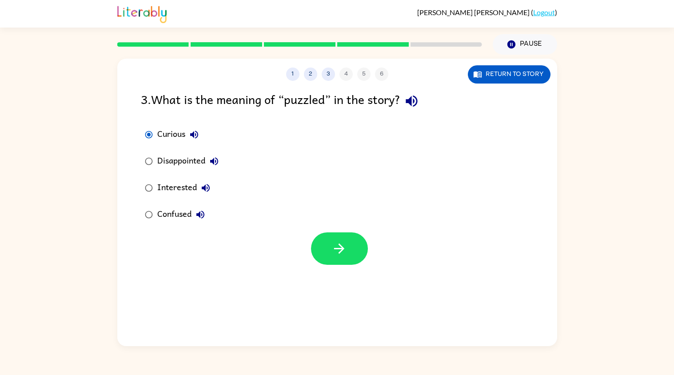
click at [220, 156] on button "Disappointed" at bounding box center [214, 161] width 18 height 18
click at [210, 189] on icon "button" at bounding box center [205, 188] width 11 height 11
click at [197, 225] on label "Confused" at bounding box center [182, 214] width 92 height 27
click at [199, 217] on icon "button" at bounding box center [200, 214] width 11 height 11
click at [345, 253] on icon "button" at bounding box center [340, 249] width 16 height 16
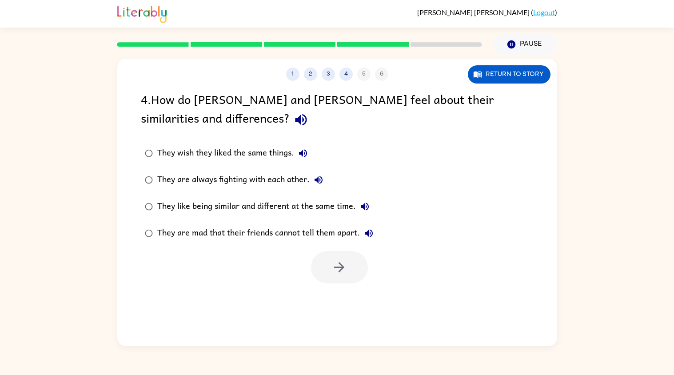
click at [293, 124] on icon "button" at bounding box center [301, 120] width 16 height 16
click at [310, 159] on div "They wish they liked the same things." at bounding box center [234, 153] width 155 height 18
click at [310, 158] on button "They wish they liked the same things." at bounding box center [303, 153] width 18 height 18
click at [324, 180] on button "They are always fighting with each other." at bounding box center [319, 180] width 18 height 18
click at [372, 212] on div "They like being similar and different at the same time." at bounding box center [265, 207] width 216 height 18
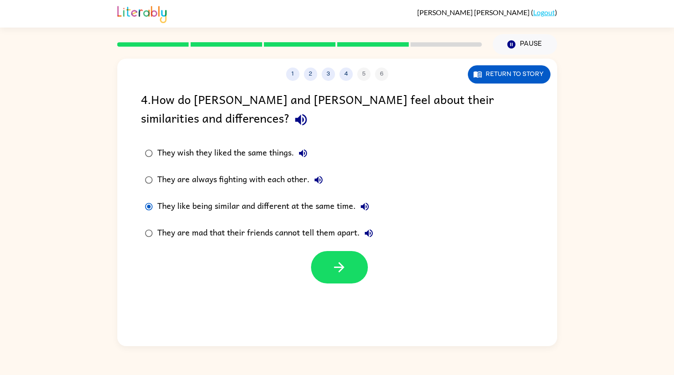
click at [369, 208] on icon "button" at bounding box center [365, 206] width 11 height 11
click at [372, 235] on icon "button" at bounding box center [369, 233] width 8 height 8
click at [264, 188] on div "They are always fighting with each other." at bounding box center [242, 180] width 170 height 18
click at [316, 187] on button "They are always fighting with each other." at bounding box center [319, 180] width 18 height 18
click at [252, 157] on div "They wish they liked the same things." at bounding box center [234, 153] width 155 height 18
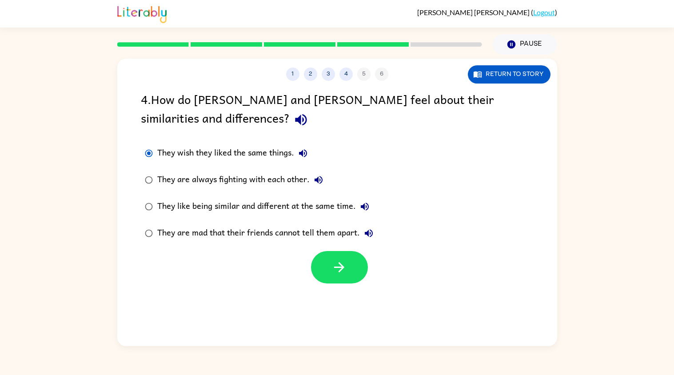
click at [306, 157] on icon "button" at bounding box center [303, 153] width 11 height 11
click at [367, 265] on button "button" at bounding box center [339, 267] width 57 height 32
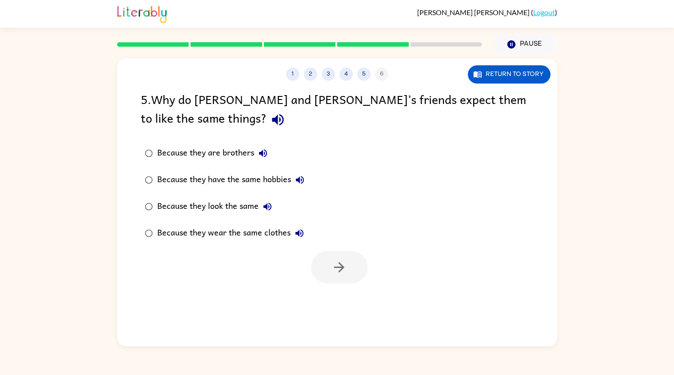
click at [335, 285] on div "1 2 3 4 5 6 Return to story 5 . Why do [PERSON_NAME] and [PERSON_NAME]’s friend…" at bounding box center [337, 203] width 440 height 288
click at [341, 288] on div "1 2 3 4 5 6 Return to story 5 . Why do [PERSON_NAME] and [PERSON_NAME]’s friend…" at bounding box center [337, 203] width 440 height 288
click at [343, 284] on div "1 2 3 4 5 6 Return to story 5 . Why do [PERSON_NAME] and [PERSON_NAME]’s friend…" at bounding box center [337, 203] width 440 height 288
click at [344, 283] on div at bounding box center [339, 267] width 57 height 32
click at [348, 277] on div at bounding box center [339, 267] width 57 height 32
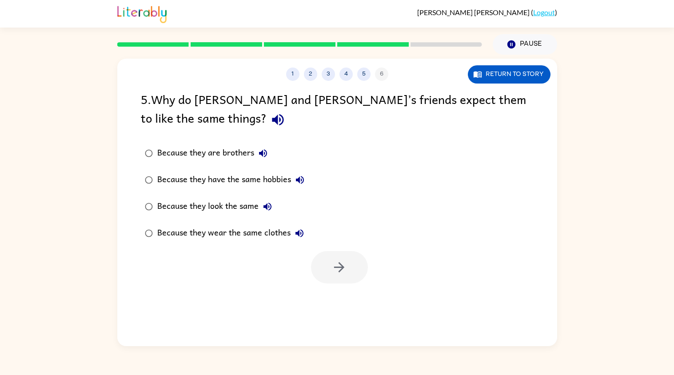
click at [358, 266] on div at bounding box center [339, 267] width 57 height 32
click at [351, 288] on div "1 2 3 4 5 6 Return to story 5 . Why do [PERSON_NAME] and [PERSON_NAME]’s friend…" at bounding box center [337, 203] width 440 height 288
click at [347, 300] on div "1 2 3 4 5 6 Return to story 5 . Why do [PERSON_NAME] and [PERSON_NAME]’s friend…" at bounding box center [337, 203] width 440 height 288
click at [340, 298] on div "1 2 3 4 5 6 Return to story 5 . Why do [PERSON_NAME] and [PERSON_NAME]’s friend…" at bounding box center [337, 203] width 440 height 288
click at [340, 300] on div "1 2 3 4 5 6 Return to story 5 . Why do [PERSON_NAME] and [PERSON_NAME]’s friend…" at bounding box center [337, 203] width 440 height 288
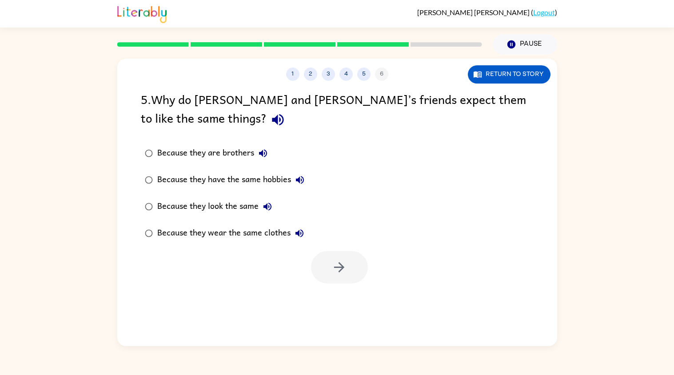
click at [332, 312] on div "1 2 3 4 5 6 Return to story 5 . Why do [PERSON_NAME] and [PERSON_NAME]’s friend…" at bounding box center [337, 203] width 440 height 288
click at [336, 310] on div "1 2 3 4 5 6 Return to story 5 . Why do [PERSON_NAME] and [PERSON_NAME]’s friend…" at bounding box center [337, 203] width 440 height 288
click at [338, 308] on div "1 2 3 4 5 6 Return to story 5 . Why do [PERSON_NAME] and [PERSON_NAME]’s friend…" at bounding box center [337, 203] width 440 height 288
click at [272, 120] on icon "button" at bounding box center [278, 120] width 12 height 12
click at [270, 158] on button "Because they are brothers" at bounding box center [263, 153] width 18 height 18
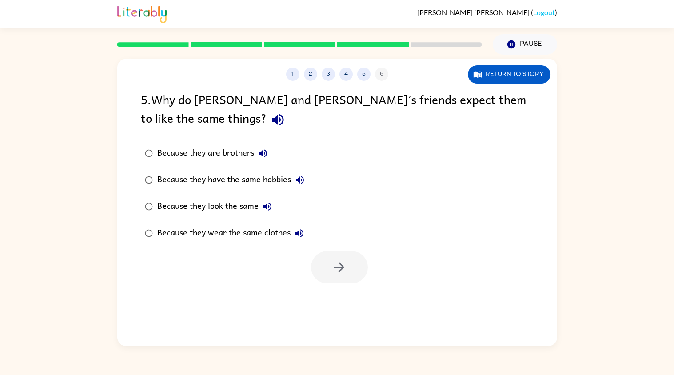
click at [307, 185] on button "Because they have the same hobbies" at bounding box center [300, 180] width 18 height 18
click at [274, 211] on button "Because they look the same" at bounding box center [268, 207] width 18 height 18
click at [288, 244] on label "Because they wear the same clothes" at bounding box center [224, 233] width 177 height 27
click at [300, 240] on button "Because they wear the same clothes" at bounding box center [300, 233] width 18 height 18
click at [187, 212] on div "Because they look the same" at bounding box center [216, 207] width 119 height 18
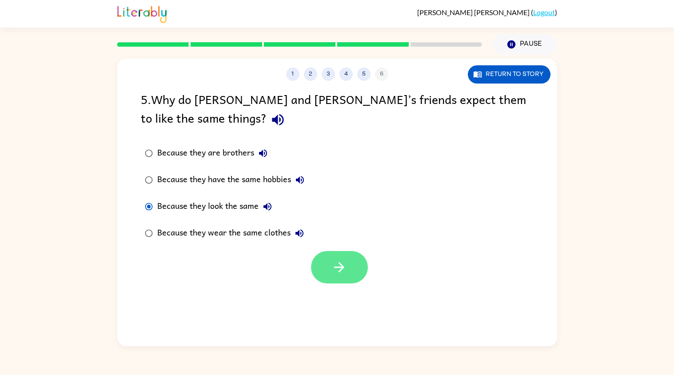
click at [328, 274] on button "button" at bounding box center [339, 267] width 57 height 32
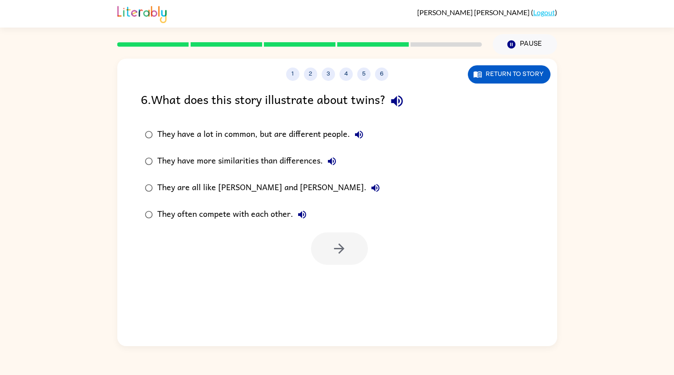
click at [392, 110] on div "6 . What does this story illustrate about twins?" at bounding box center [337, 101] width 393 height 23
click at [404, 92] on button "button" at bounding box center [397, 101] width 23 height 23
click at [358, 141] on button "They have a lot in common, but are different people." at bounding box center [359, 135] width 18 height 18
click at [315, 168] on div "They have more similarities than differences." at bounding box center [249, 161] width 184 height 18
click at [338, 158] on button "They have more similarities than differences." at bounding box center [332, 161] width 18 height 18
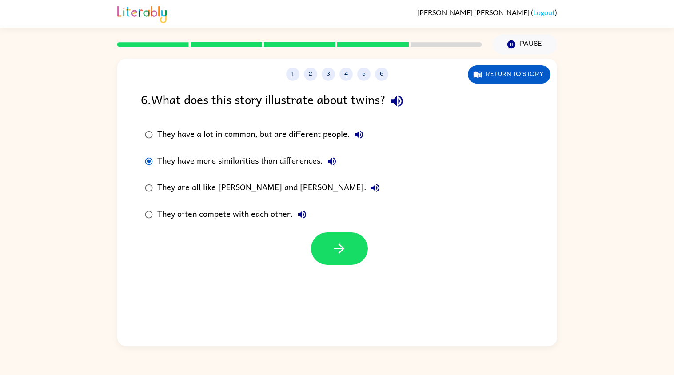
click at [370, 190] on icon "button" at bounding box center [375, 188] width 11 height 11
click at [300, 219] on icon "button" at bounding box center [302, 214] width 11 height 11
click at [367, 191] on button "They are all like [PERSON_NAME] and [PERSON_NAME]." at bounding box center [376, 188] width 18 height 18
click at [331, 167] on icon "button" at bounding box center [332, 161] width 11 height 11
click at [361, 138] on icon "button" at bounding box center [359, 134] width 11 height 11
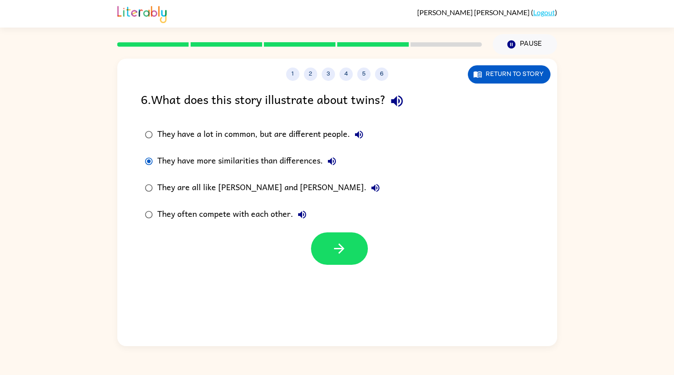
click at [298, 132] on div "They have a lot in common, but are different people." at bounding box center [262, 135] width 211 height 18
click at [340, 253] on icon "button" at bounding box center [340, 249] width 16 height 16
